Goal: Check status: Check status

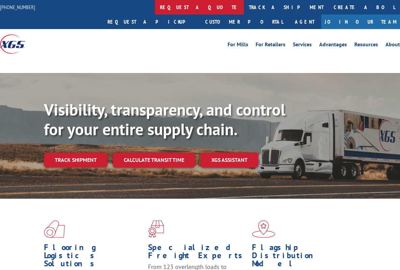
click at [155, 5] on link "request a quote" at bounding box center [199, 7] width 89 height 15
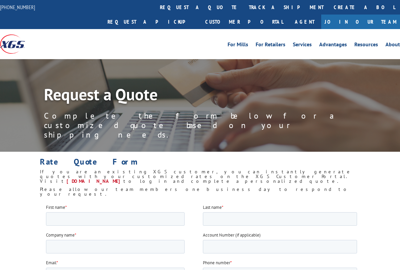
click at [244, 8] on link "track a shipment" at bounding box center [286, 7] width 85 height 15
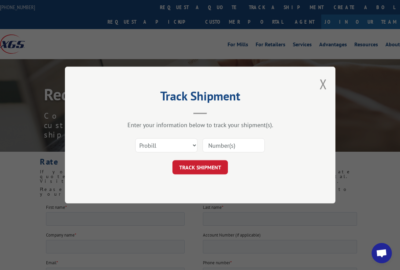
click at [206, 141] on input at bounding box center [233, 145] width 62 height 14
paste input "17409260"
type input "17409260"
click at [208, 164] on button "TRACK SHIPMENT" at bounding box center [199, 167] width 55 height 14
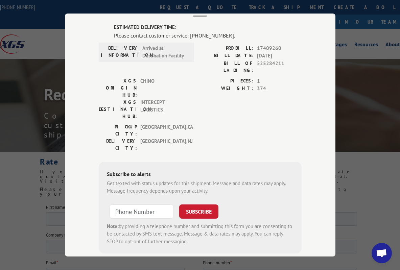
scroll to position [10, 0]
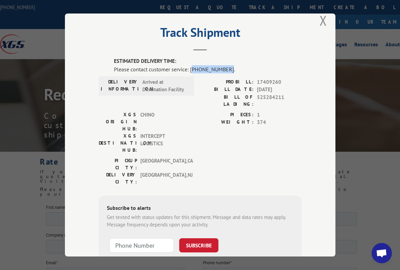
drag, startPoint x: 221, startPoint y: 68, endPoint x: 189, endPoint y: 67, distance: 32.5
click at [189, 67] on div "Please contact customer service: (844) 947-7447." at bounding box center [208, 69] width 188 height 8
copy div "844) 947-7447"
click at [165, 126] on div "XGS ORIGIN HUB: CHINO XGS DESTINATION HUB: INTERCEPT LOGISTICS" at bounding box center [144, 134] width 91 height 46
